Goal: Task Accomplishment & Management: Manage account settings

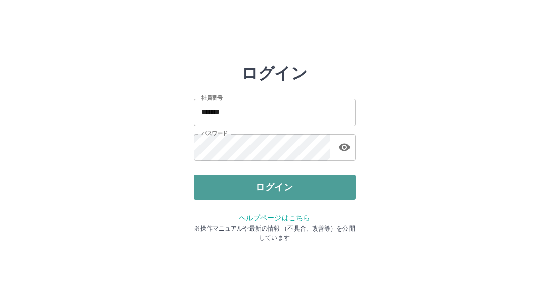
click at [262, 181] on button "ログイン" at bounding box center [275, 187] width 162 height 25
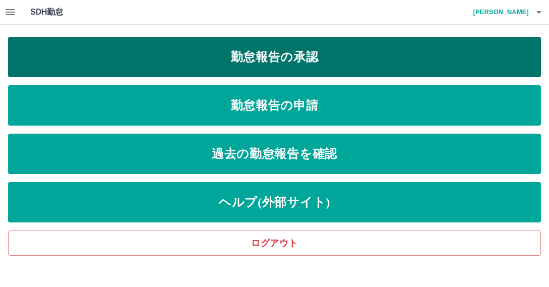
click at [269, 72] on link "勤怠報告の承認" at bounding box center [274, 57] width 533 height 40
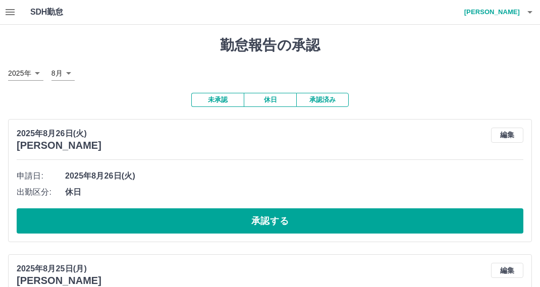
click at [317, 100] on button "承認済み" at bounding box center [322, 100] width 53 height 14
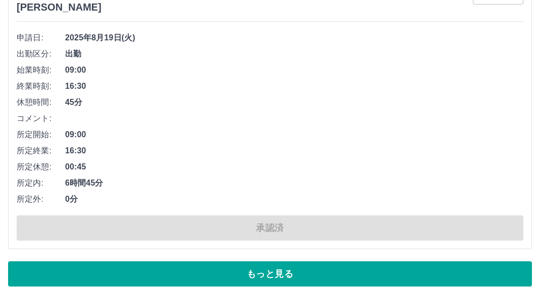
scroll to position [5260, 0]
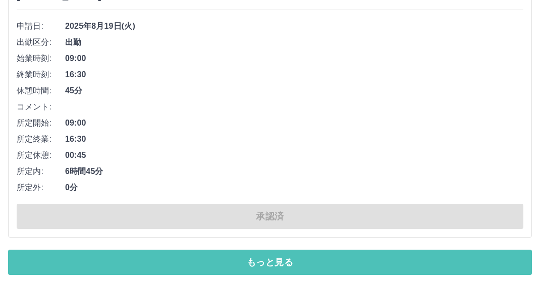
drag, startPoint x: 474, startPoint y: 269, endPoint x: 516, endPoint y: 279, distance: 44.1
click at [495, 274] on button "もっと見る" at bounding box center [270, 262] width 524 height 25
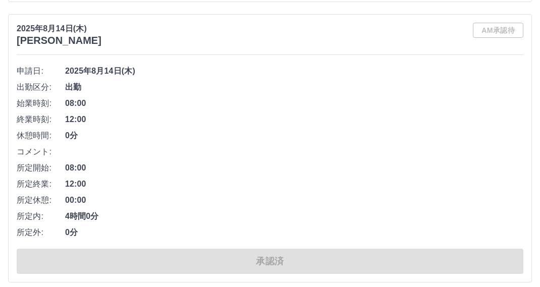
scroll to position [10504, 0]
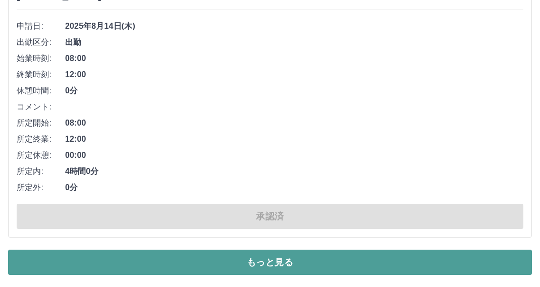
click at [482, 269] on button "もっと見る" at bounding box center [270, 262] width 524 height 25
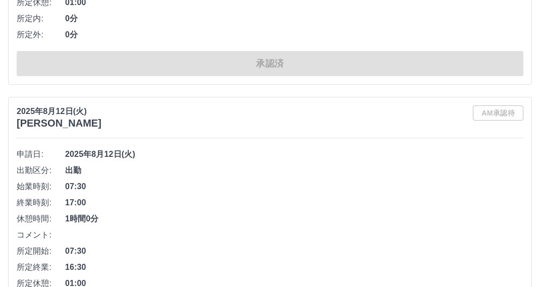
scroll to position [13598, 0]
